Goal: Task Accomplishment & Management: Manage account settings

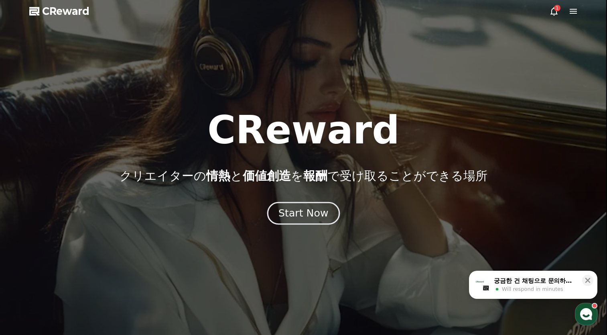
click at [290, 216] on div "Start Now" at bounding box center [304, 213] width 50 height 14
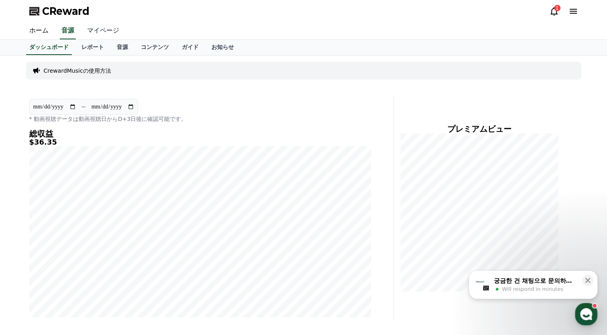
click at [101, 33] on link "マイページ" at bounding box center [103, 30] width 45 height 17
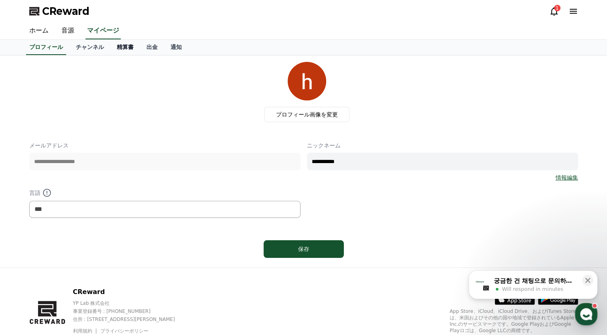
click at [114, 48] on link "精算書" at bounding box center [125, 47] width 30 height 15
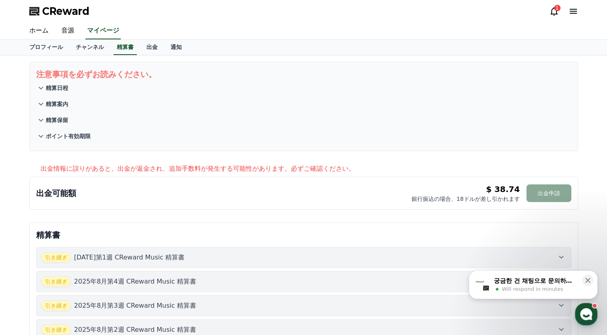
click at [396, 191] on div "出金可能額 $ 38.74 銀行振込の場合、18ドルが差し引かれます 出金申請 $ 38.74 出金申請 銀行振込の場合、18ドルが差し引かれます" at bounding box center [304, 192] width 536 height 19
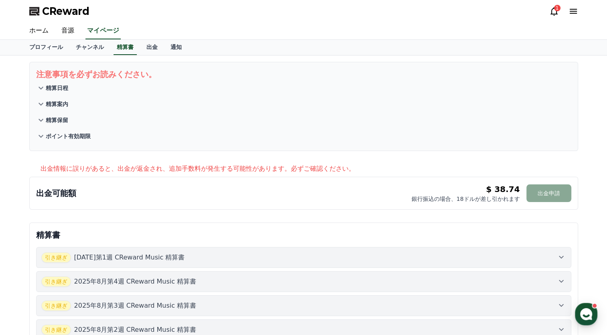
drag, startPoint x: 552, startPoint y: 189, endPoint x: 479, endPoint y: 163, distance: 77.4
click at [551, 189] on button "出金申請" at bounding box center [549, 193] width 45 height 18
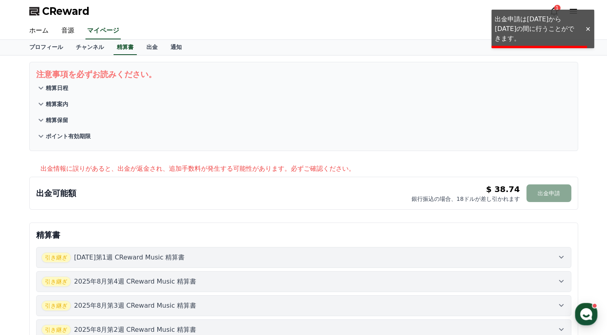
click at [436, 152] on div "注意事項を必ずお読みください。 精算日程 精算案内 精算保留 ポイント有効期限" at bounding box center [304, 107] width 556 height 96
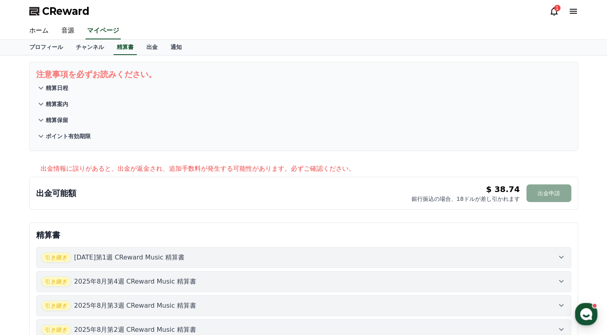
drag, startPoint x: 438, startPoint y: 197, endPoint x: 429, endPoint y: 195, distance: 9.4
click at [438, 197] on p "銀行振込の場合、18ドルが差し引かれます" at bounding box center [466, 199] width 108 height 8
click at [380, 201] on div "出金可能額 $ 38.74 銀行振込の場合、18ドルが差し引かれます 出金申請 $ 38.74 出金申請 銀行振込の場合、18ドルが差し引かれます" at bounding box center [304, 192] width 536 height 19
click at [141, 46] on link "出金" at bounding box center [152, 47] width 24 height 15
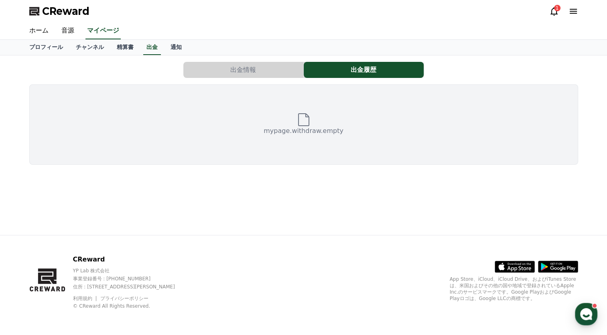
click at [234, 66] on button "出金情報" at bounding box center [243, 70] width 120 height 16
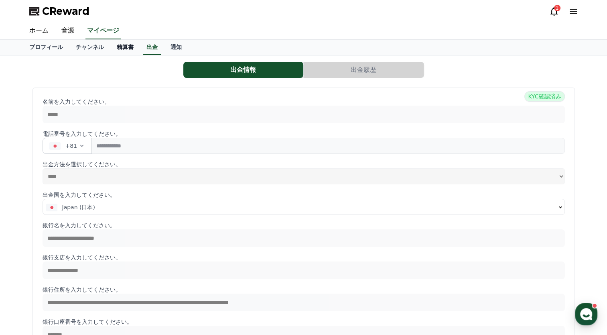
click at [110, 51] on link "精算書" at bounding box center [125, 47] width 30 height 15
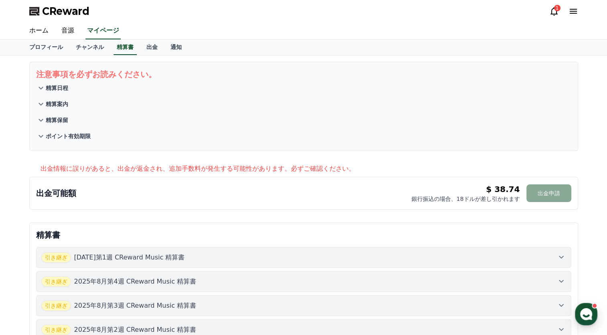
click at [380, 198] on div "出金可能額 $ 38.74 銀行振込の場合、18ドルが差し引かれます 出金申請 $ 38.74 出金申請 銀行振込の場合、18ドルが差し引かれます" at bounding box center [304, 192] width 536 height 19
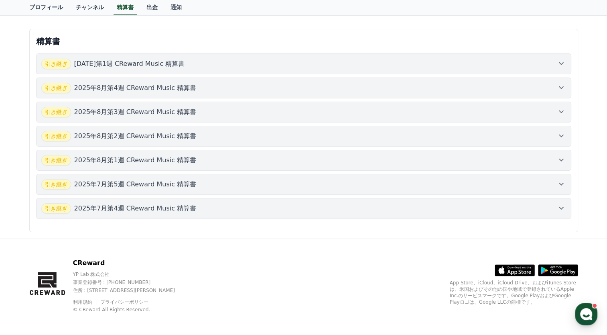
scroll to position [33, 0]
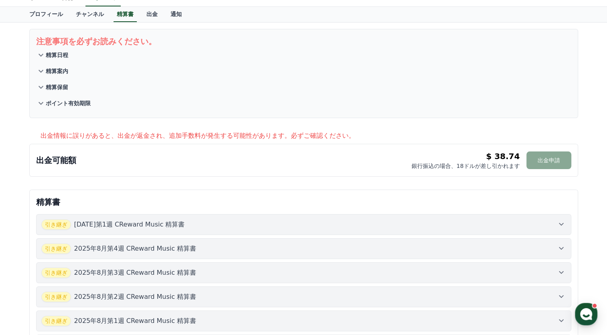
click at [524, 166] on div "$ 38.74 銀行振込の場合、18ドルが差し引かれます 出金申請" at bounding box center [492, 160] width 160 height 19
click at [536, 221] on div "引き継ぎ [DATE]第1週 CReward Music 精算書" at bounding box center [303, 224] width 525 height 10
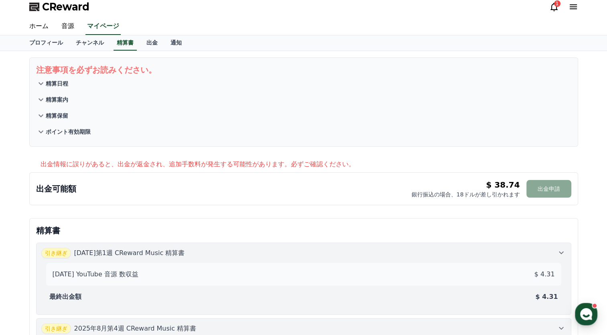
scroll to position [0, 0]
